Goal: Find specific page/section: Find specific page/section

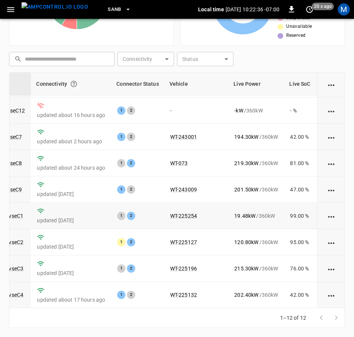
scroll to position [0, 86]
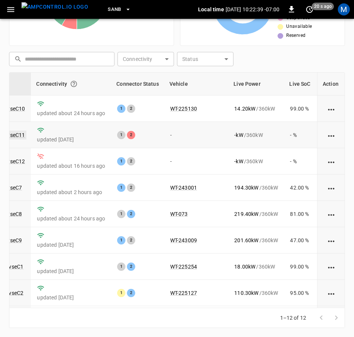
click at [20, 138] on link "ca-sb-se-evseC11" at bounding box center [4, 135] width 45 height 9
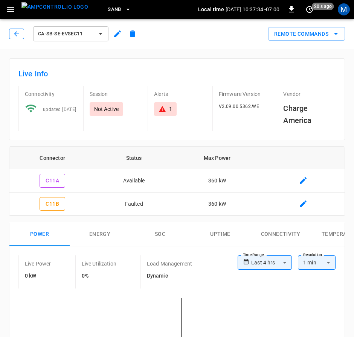
click at [20, 34] on icon "button" at bounding box center [17, 34] width 8 height 8
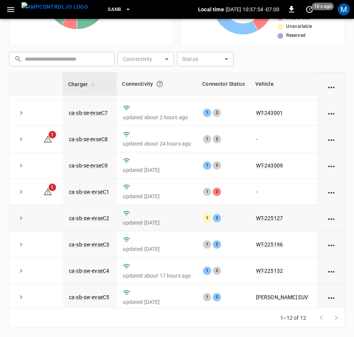
scroll to position [113, 0]
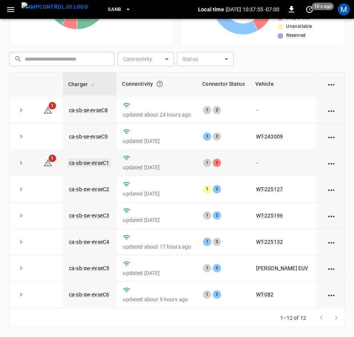
click at [101, 158] on link "ca-sb-sw-evseC1" at bounding box center [88, 162] width 43 height 9
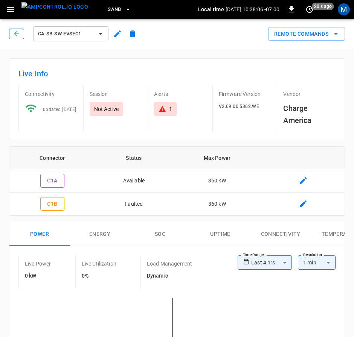
click at [18, 33] on icon "button" at bounding box center [17, 34] width 8 height 8
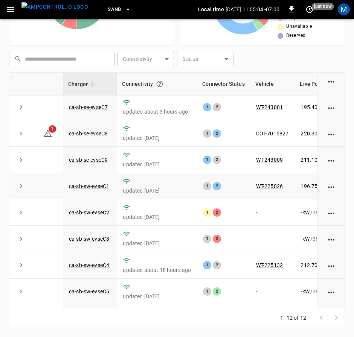
scroll to position [113, 0]
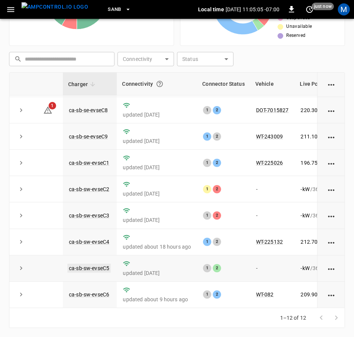
click at [103, 264] on link "ca-sb-sw-evseC5" at bounding box center [88, 268] width 43 height 9
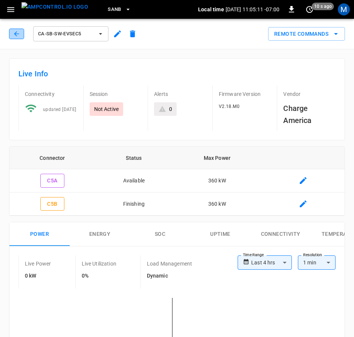
click at [9, 32] on button "button" at bounding box center [16, 34] width 15 height 11
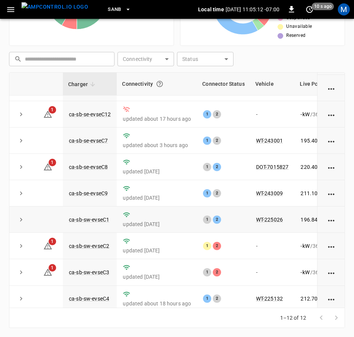
scroll to position [113, 0]
